Goal: Transaction & Acquisition: Purchase product/service

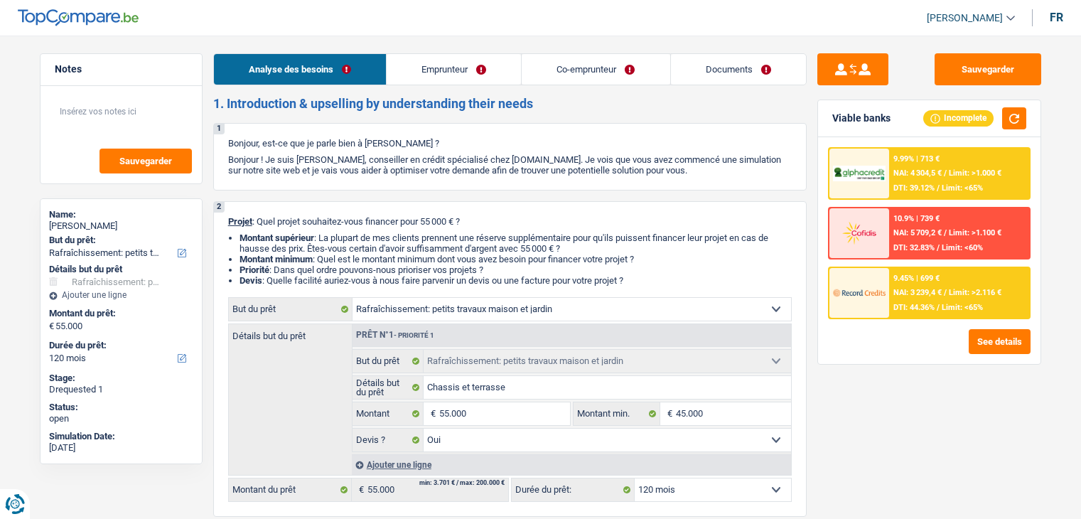
select select "houseOrGarden"
select select "120"
select select "houseOrGarden"
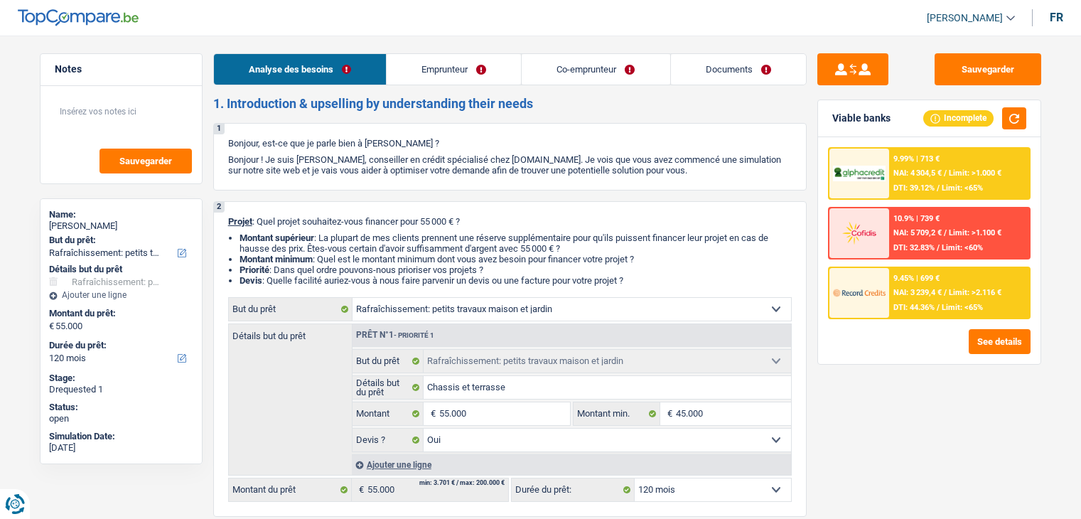
select select "yes"
select select "120"
select select "independent"
select select "housewife"
select select "familyAllowances"
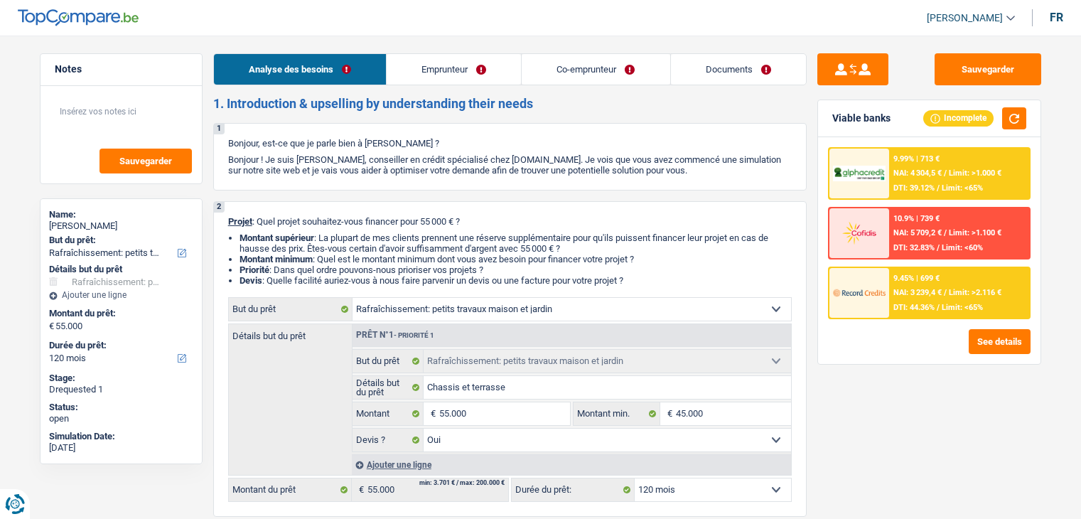
select select "netSalary"
select select "rentalIncome"
select select "mutualityIndemnity"
select select "ownerWithoutMortgage"
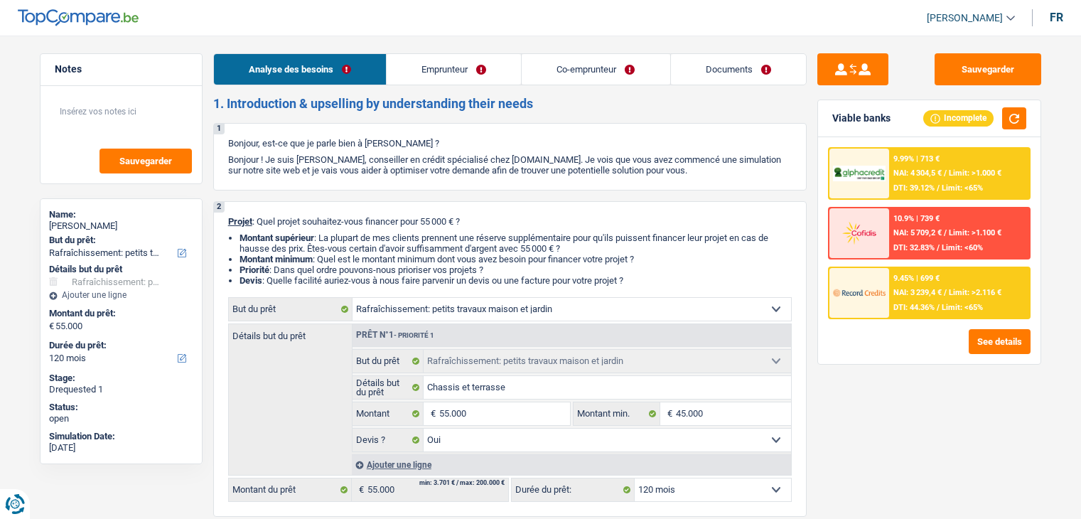
select select "carLoan"
select select "60"
select select "mortgage"
select select "300"
select select "carLoan"
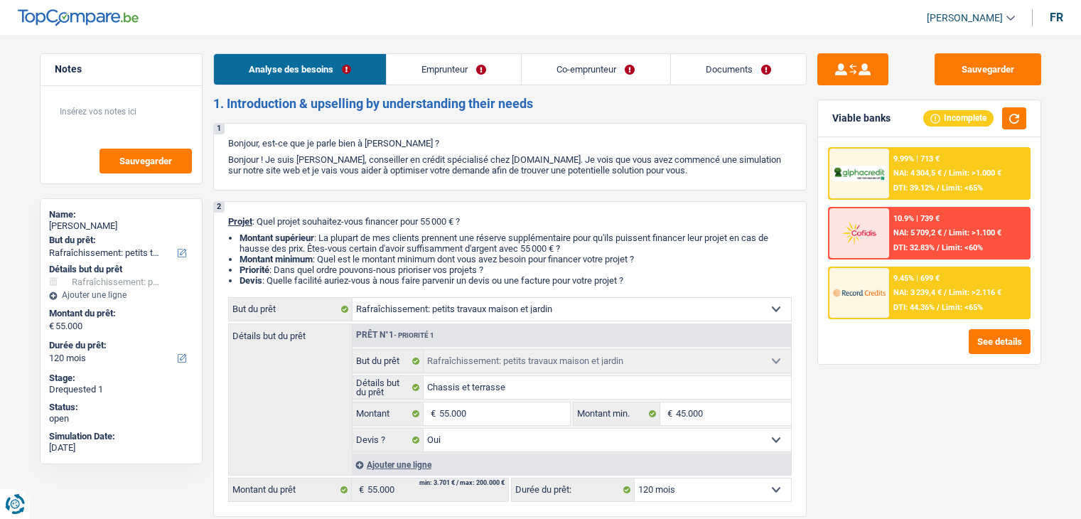
select select "84"
select select "mortgage"
select select "180"
select select "houseOrGarden"
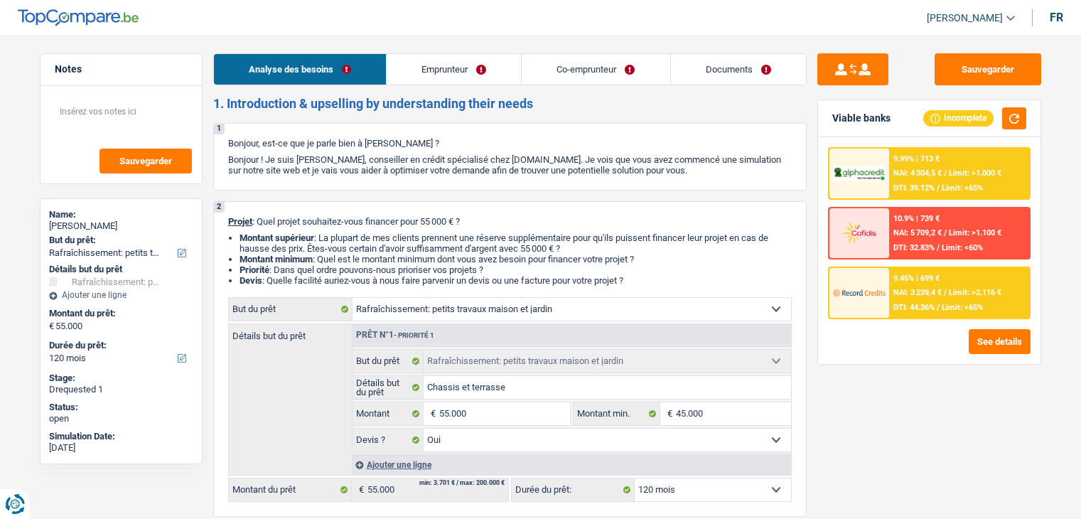
select select "yes"
select select "120"
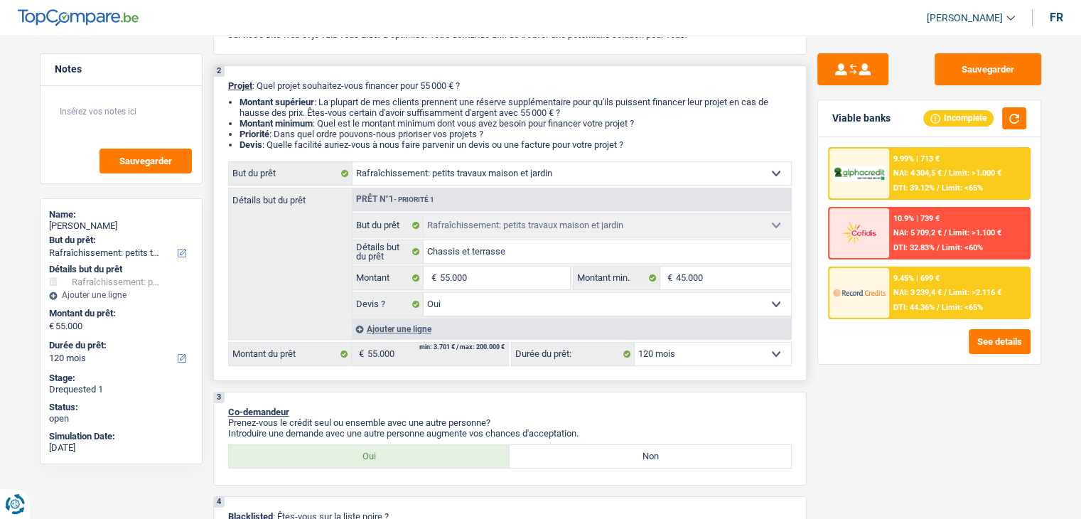
scroll to position [142, 0]
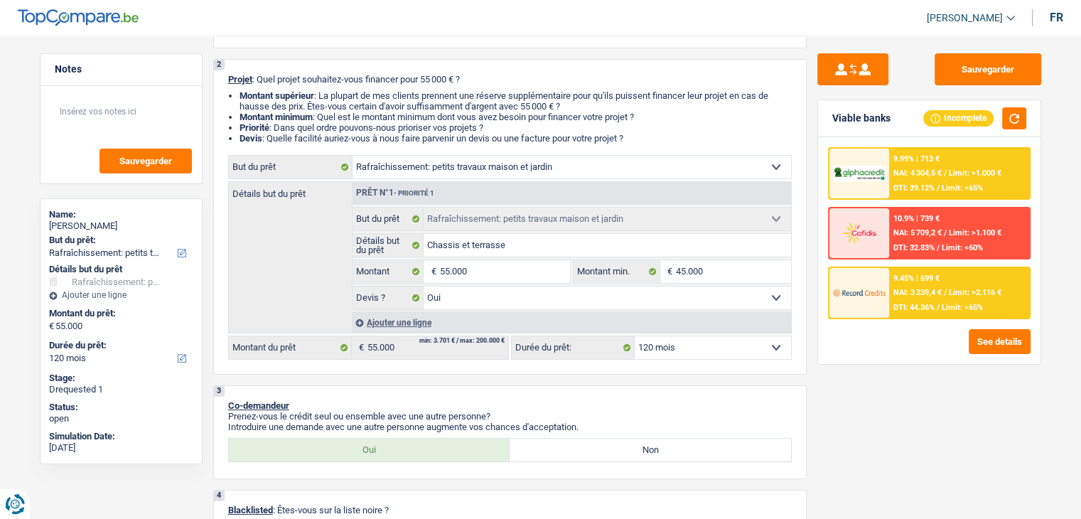
click at [984, 166] on div "9.99% | 713 € NAI: 4 304,5 € / Limit: >1.000 € DTI: 39.12% / Limit: <65%" at bounding box center [959, 174] width 140 height 50
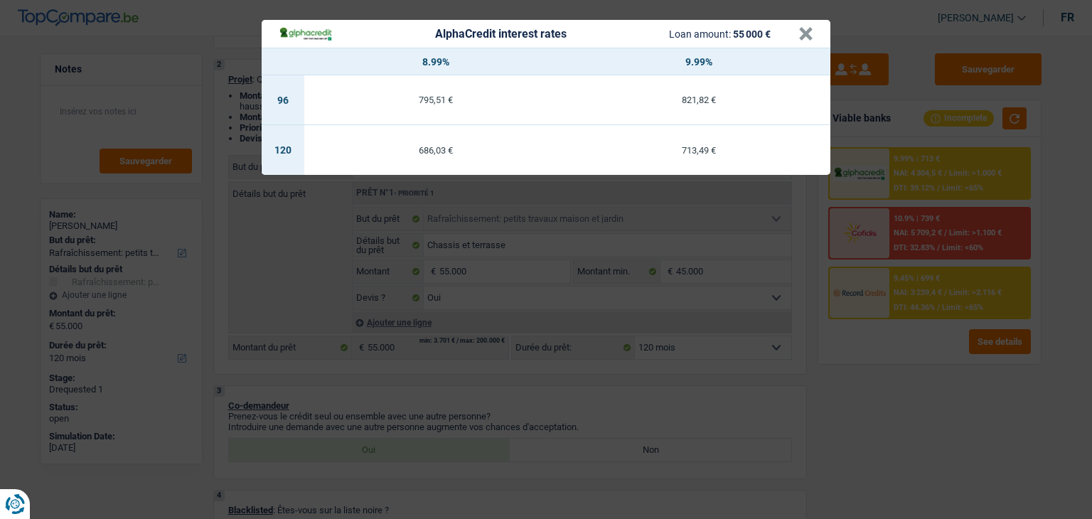
click at [981, 166] on div "AlphaCredit interest rates Loan amount: 55 000 € × 8.99% 9.99% 96 795,51 € 821,…" at bounding box center [546, 259] width 1092 height 519
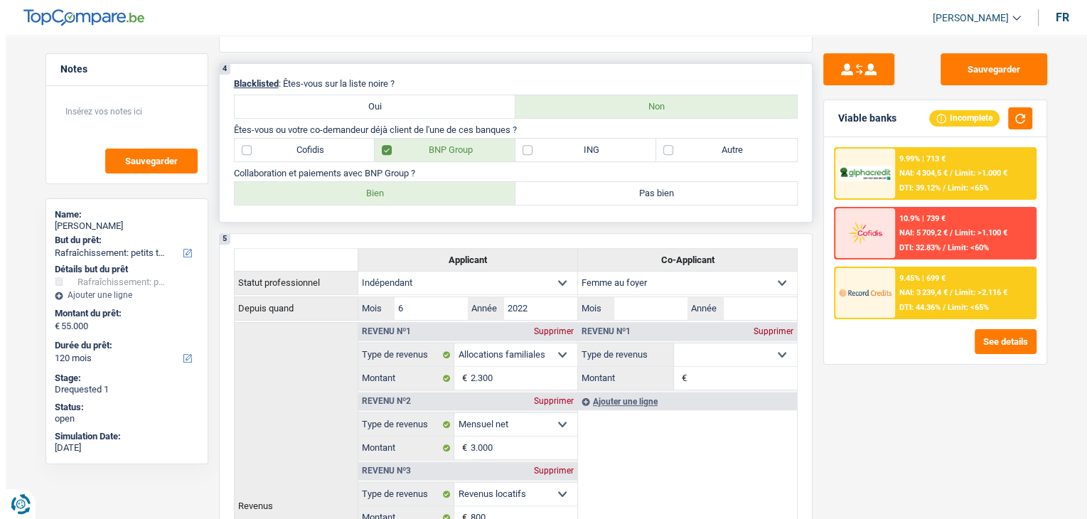
scroll to position [0, 0]
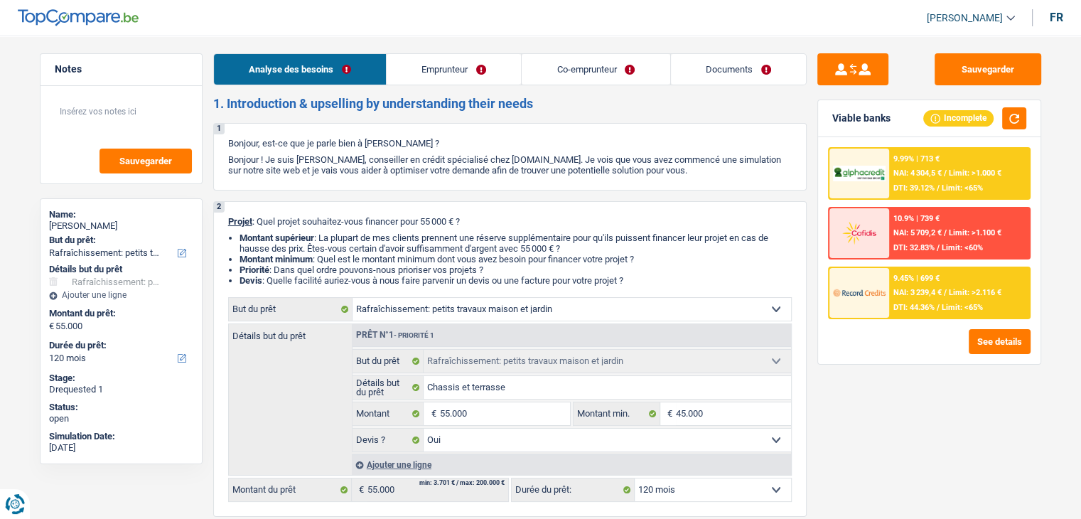
drag, startPoint x: 497, startPoint y: 69, endPoint x: 479, endPoint y: 75, distance: 18.7
click at [497, 69] on link "Emprunteur" at bounding box center [454, 69] width 134 height 31
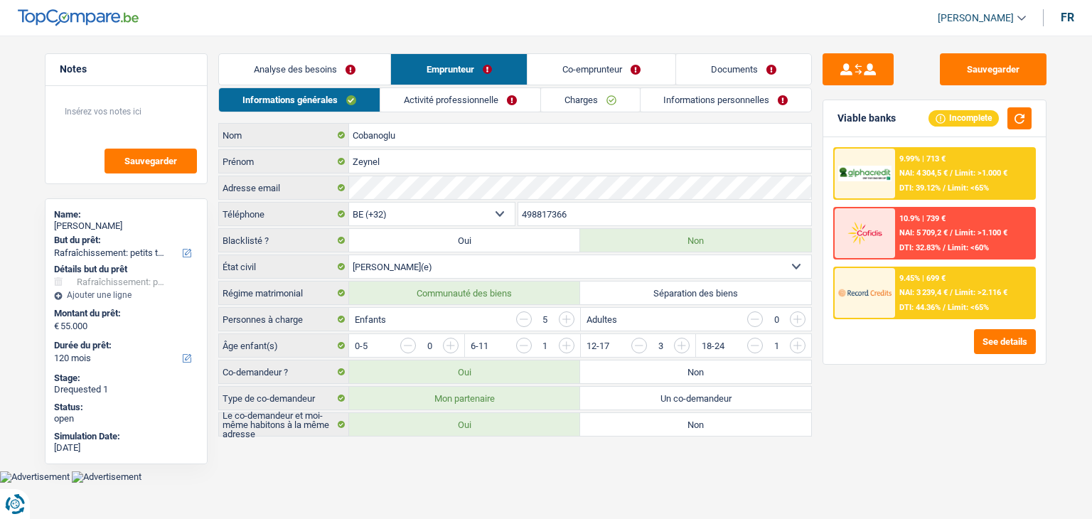
click at [451, 100] on link "Activité professionnelle" at bounding box center [460, 99] width 160 height 23
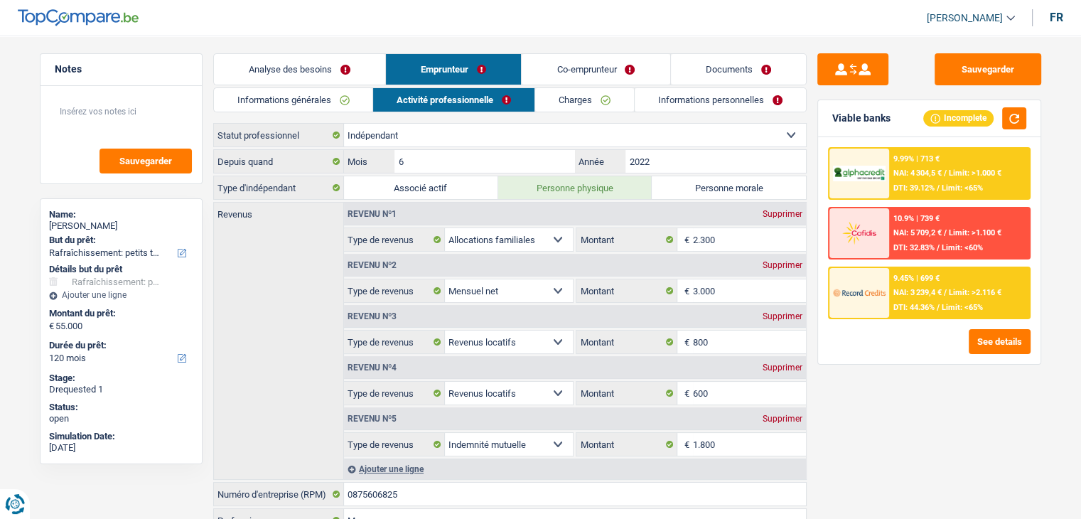
click at [584, 97] on link "Charges" at bounding box center [584, 99] width 99 height 23
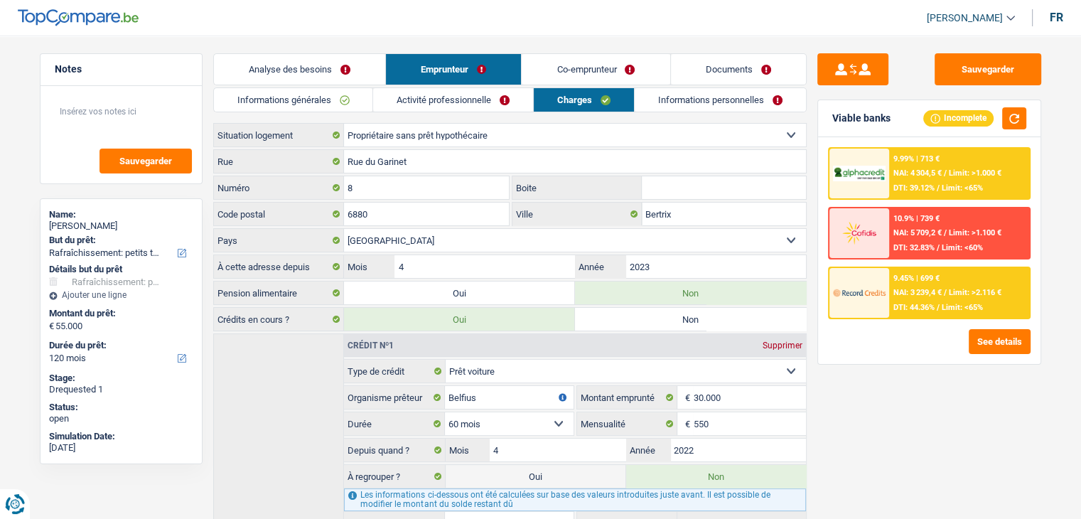
click at [477, 92] on link "Activité professionnelle" at bounding box center [453, 99] width 160 height 23
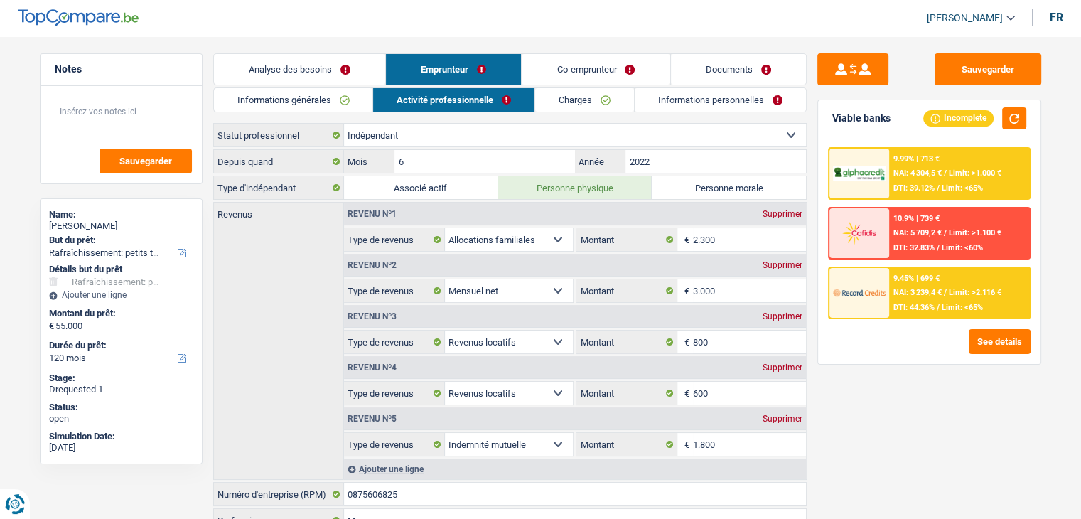
click at [628, 103] on link "Charges" at bounding box center [584, 99] width 99 height 23
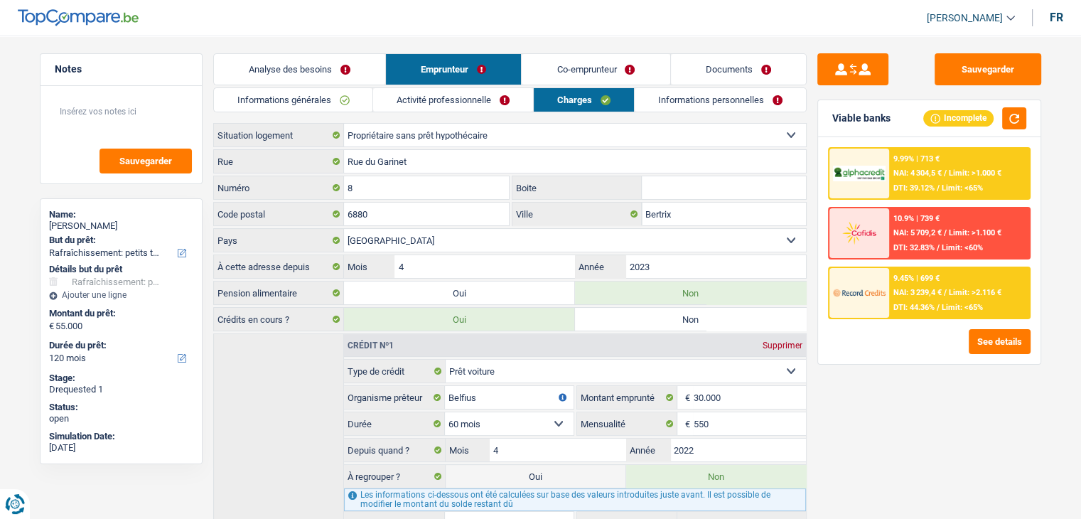
click at [658, 103] on link "Informations personnelles" at bounding box center [720, 99] width 171 height 23
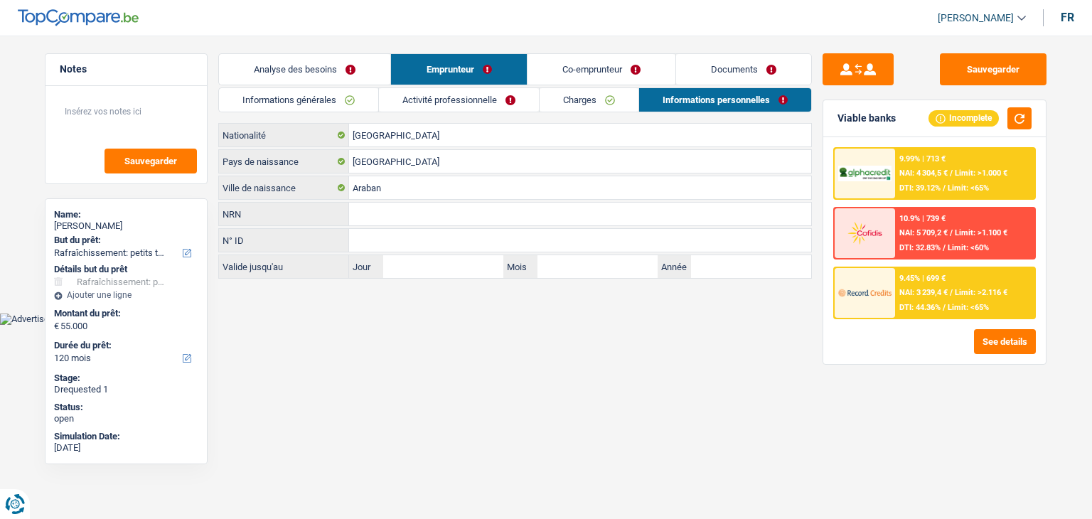
click at [594, 72] on link "Co-emprunteur" at bounding box center [601, 69] width 148 height 31
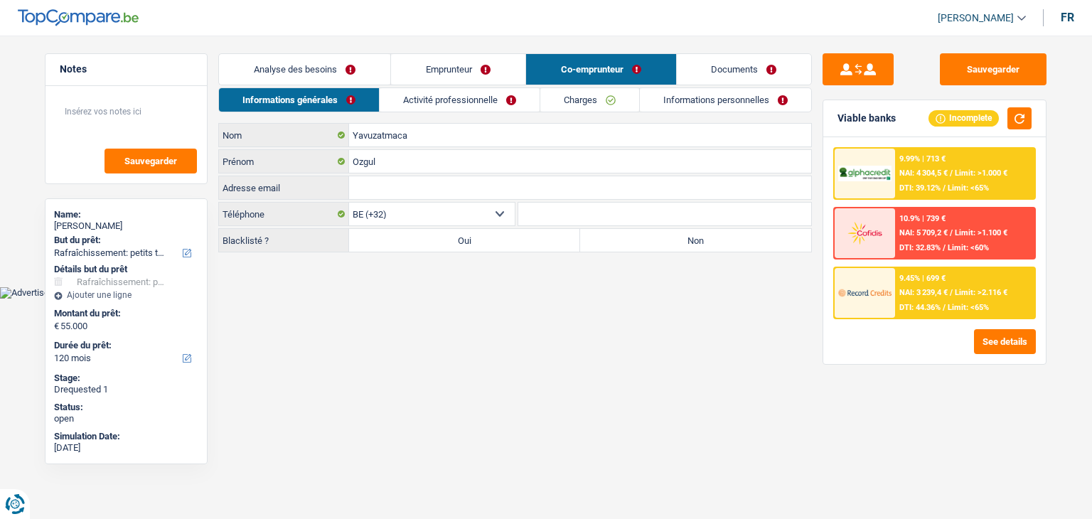
click at [518, 103] on link "Activité professionnelle" at bounding box center [460, 99] width 160 height 23
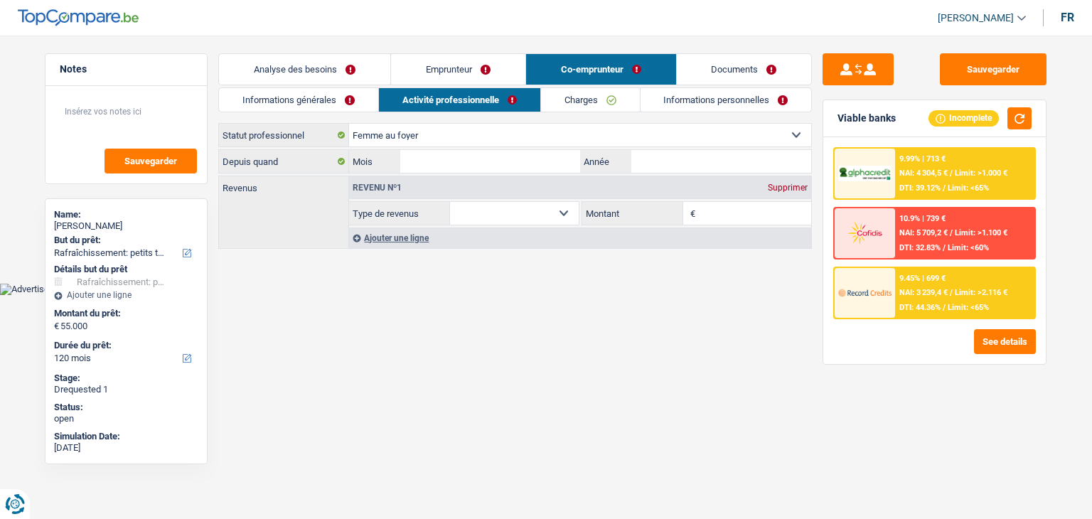
click at [586, 106] on link "Charges" at bounding box center [590, 99] width 99 height 23
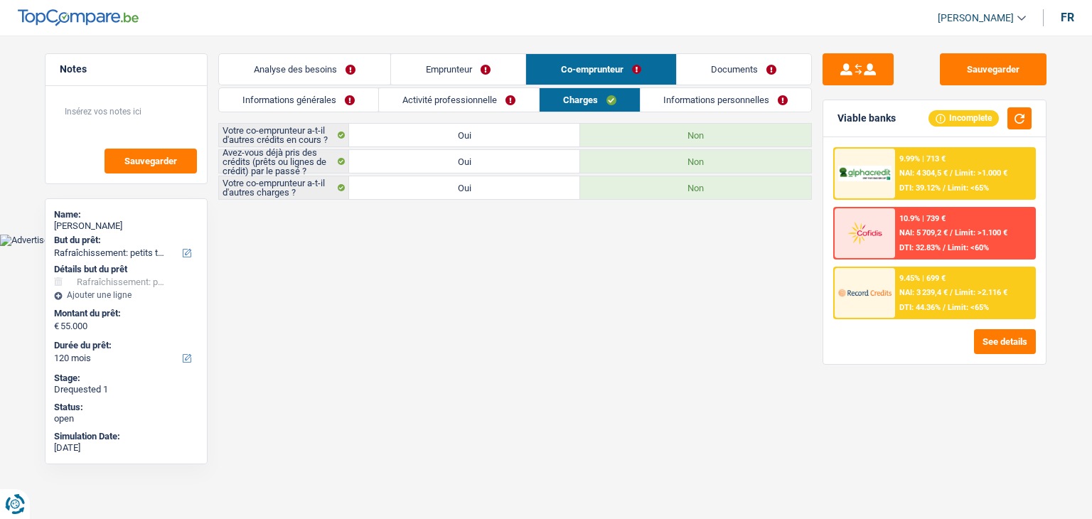
click at [674, 104] on link "Informations personnelles" at bounding box center [725, 99] width 171 height 23
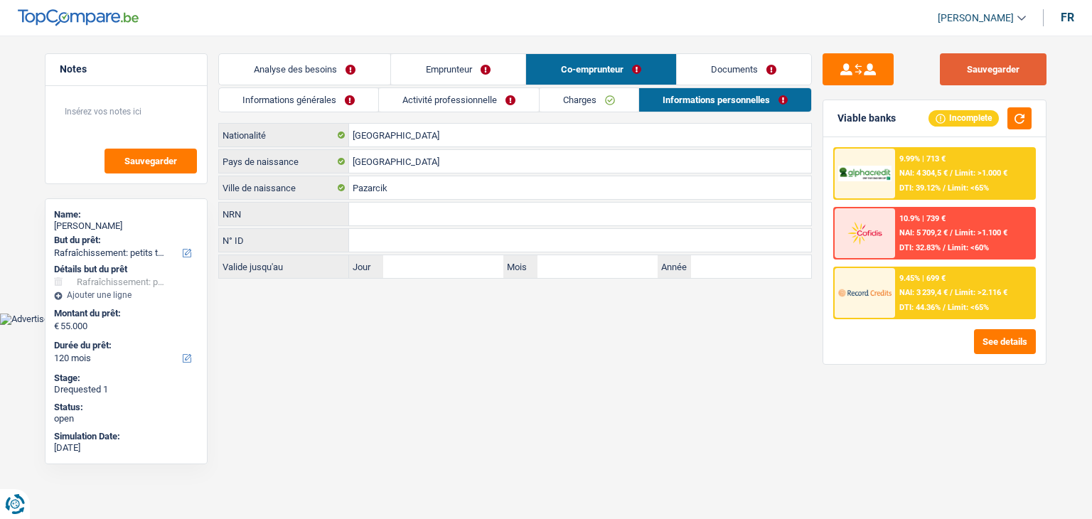
click at [970, 76] on button "Sauvegarder" at bounding box center [993, 69] width 107 height 32
click at [934, 274] on div "9.45% | 699 €" at bounding box center [922, 278] width 46 height 9
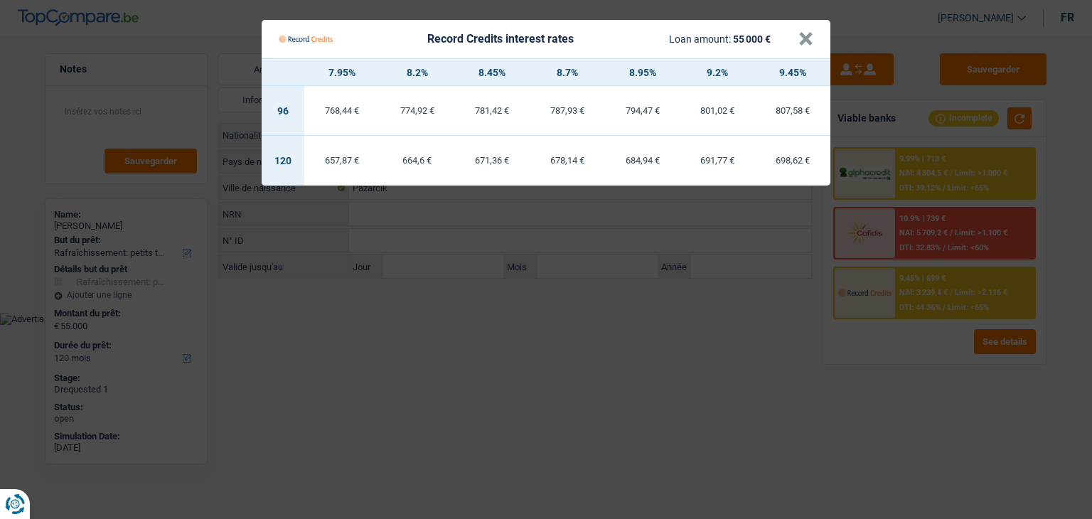
click at [930, 282] on Credits "Record Credits interest rates Loan amount: 55 000 € × 7.95% 8.2% 8.45% 8.7% 8.9…" at bounding box center [546, 259] width 1092 height 519
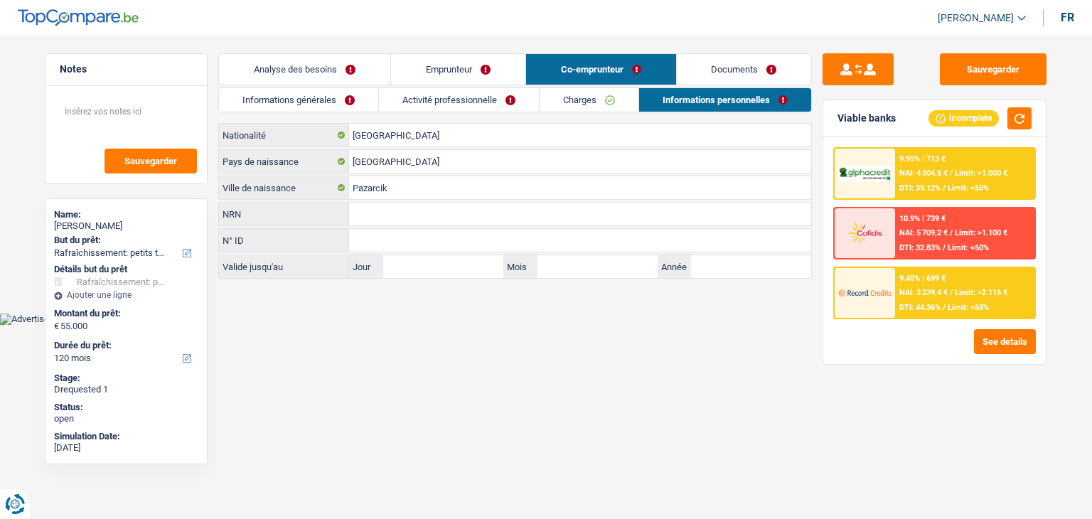
click at [935, 279] on div "9.45% | 699 €" at bounding box center [922, 278] width 46 height 9
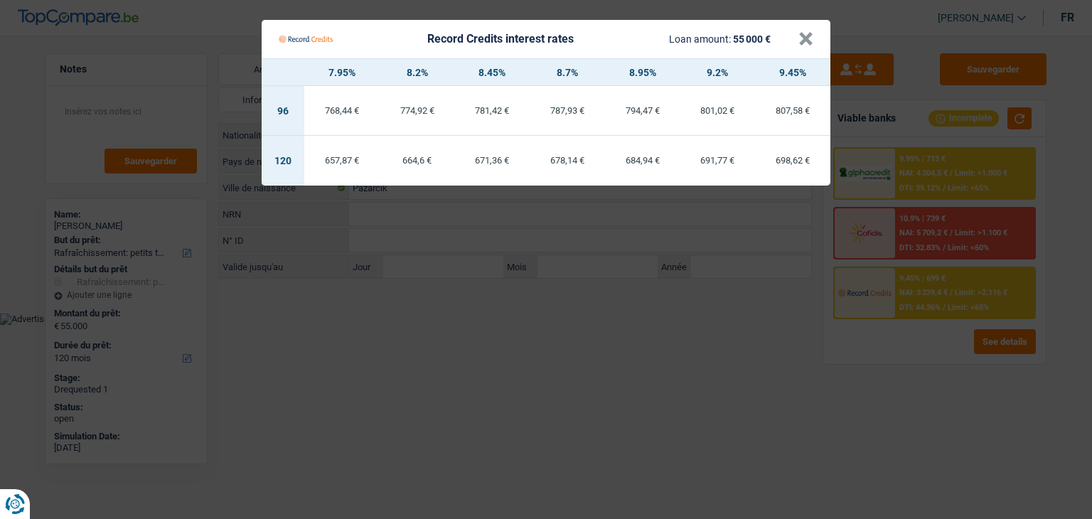
click at [741, 312] on Credits "Record Credits interest rates Loan amount: 55 000 € × 7.95% 8.2% 8.45% 8.7% 8.9…" at bounding box center [546, 259] width 1092 height 519
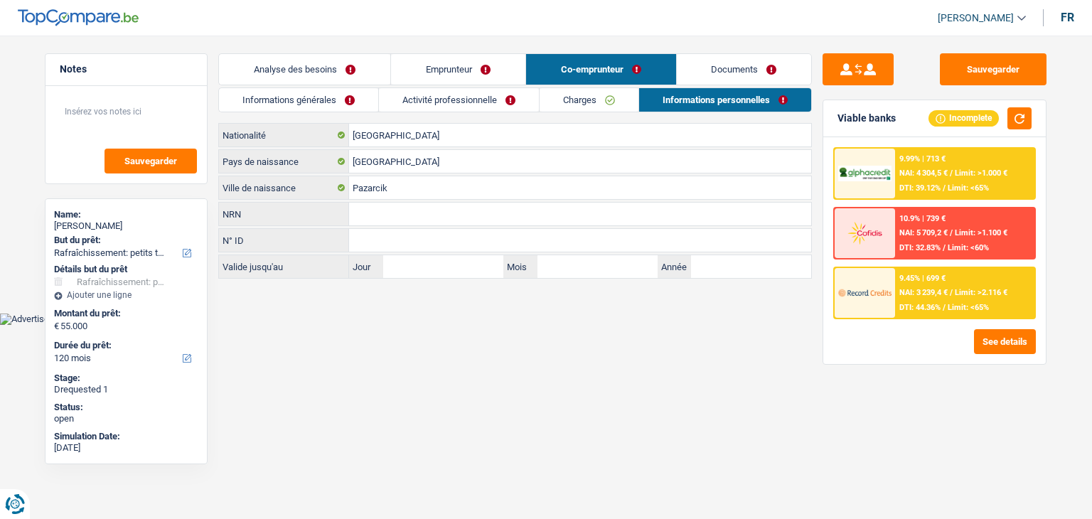
click at [712, 325] on html "Vous avez le contrôle de vos données Nous utilisons des cookies, tout comme nos…" at bounding box center [546, 162] width 1092 height 325
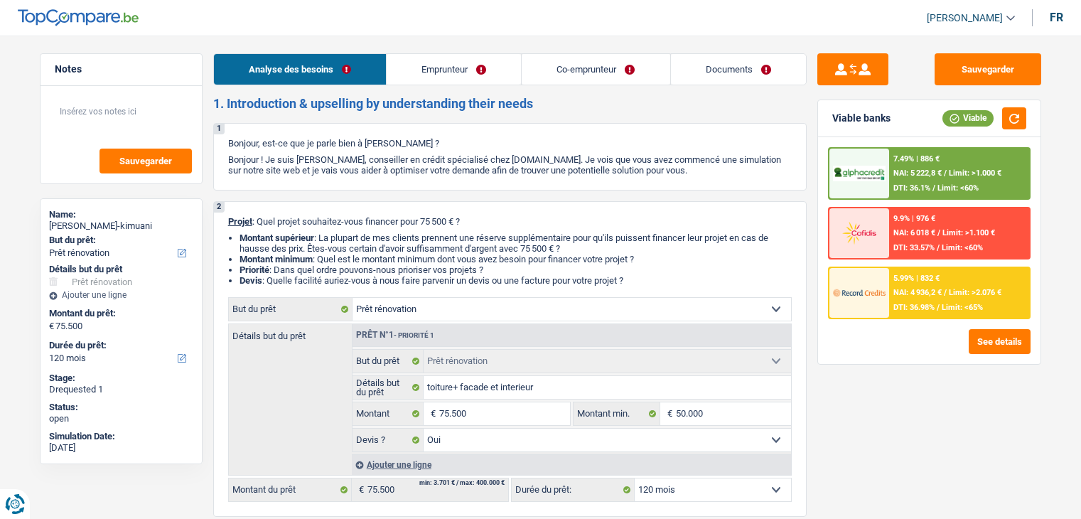
select select "renovation"
select select "120"
select select "renovation"
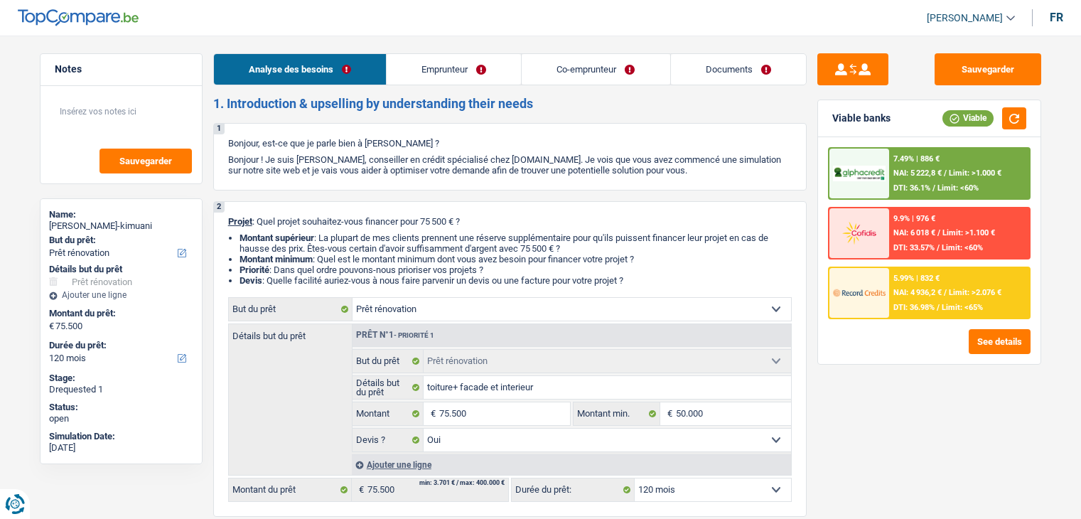
select select "yes"
select select "120"
select select "privateEmployee"
select select "invalid"
select select "familyAllowances"
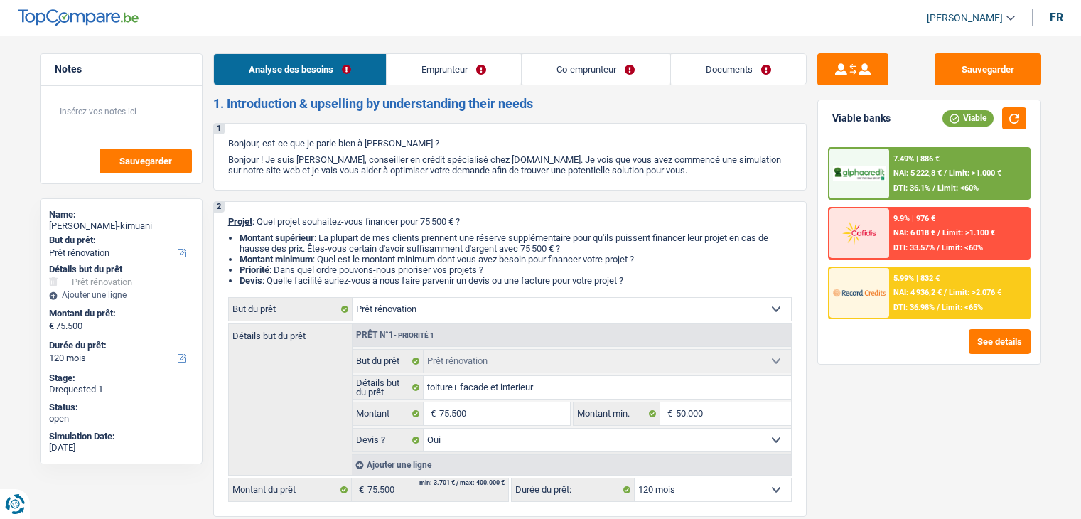
select select "netSalary"
select select "mealVouchers"
select select "other"
select select "disabilityPension"
select select "mutualityIndemnity"
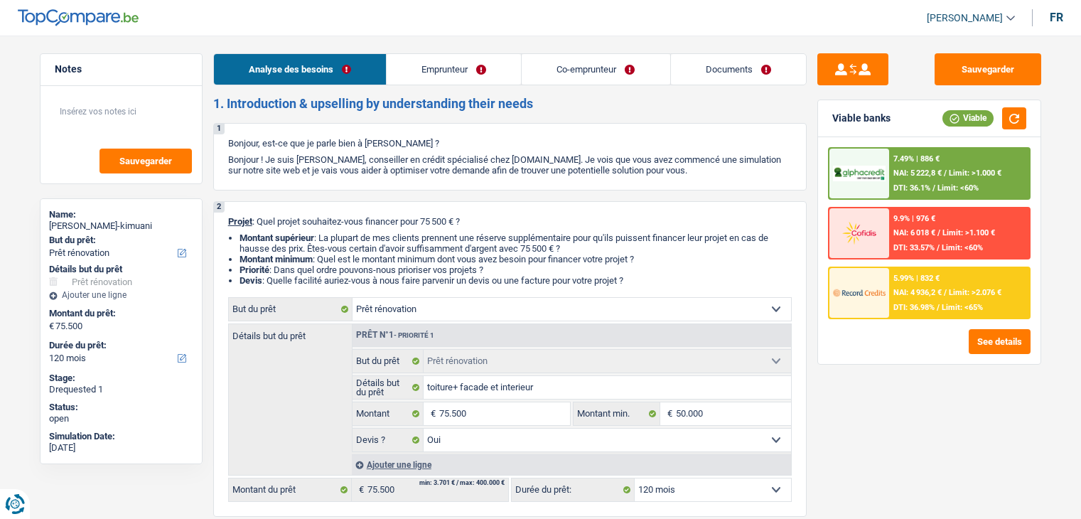
select select "ownerWithMortgage"
select select "mortgage"
select select "300"
select select "personalLoan"
select select "smallWorks"
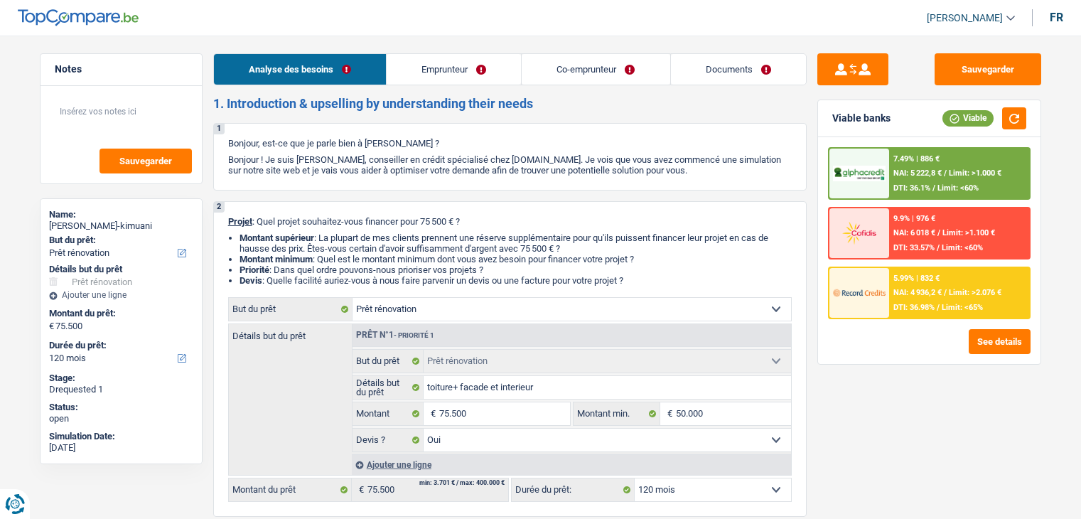
select select "48"
select select "carLoan"
select select "48"
select select "cardOrCredit"
select select "renovation"
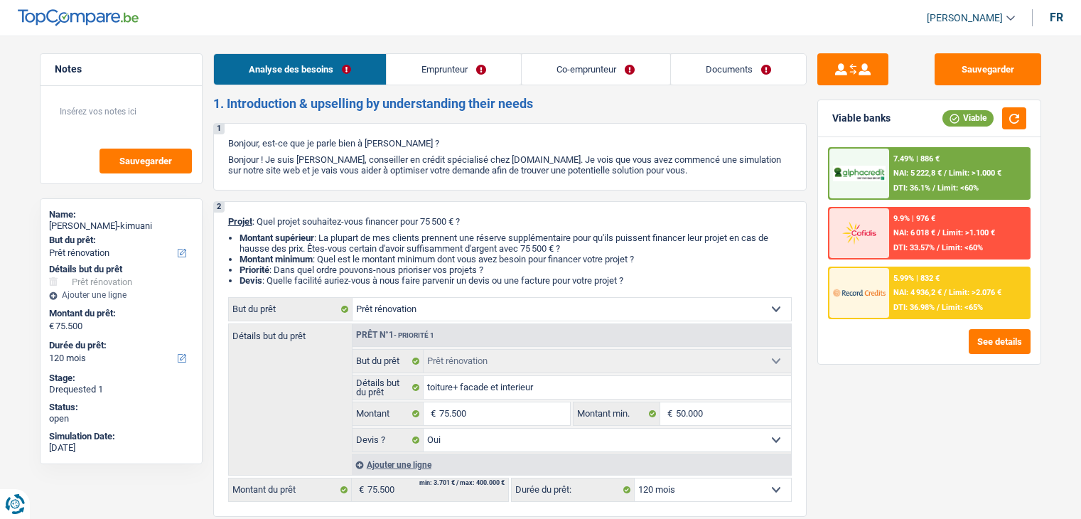
select select "renovation"
select select "yes"
select select "120"
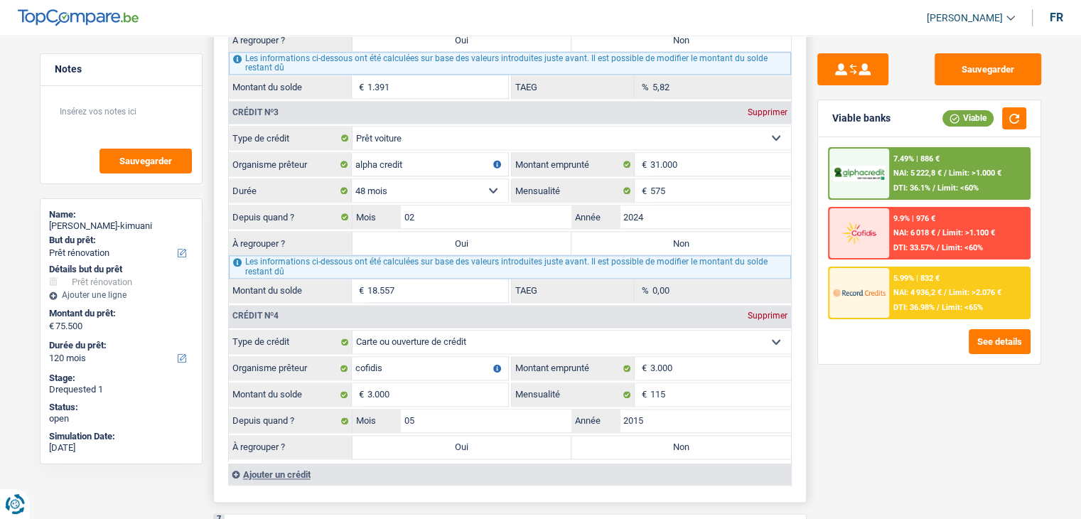
scroll to position [1919, 0]
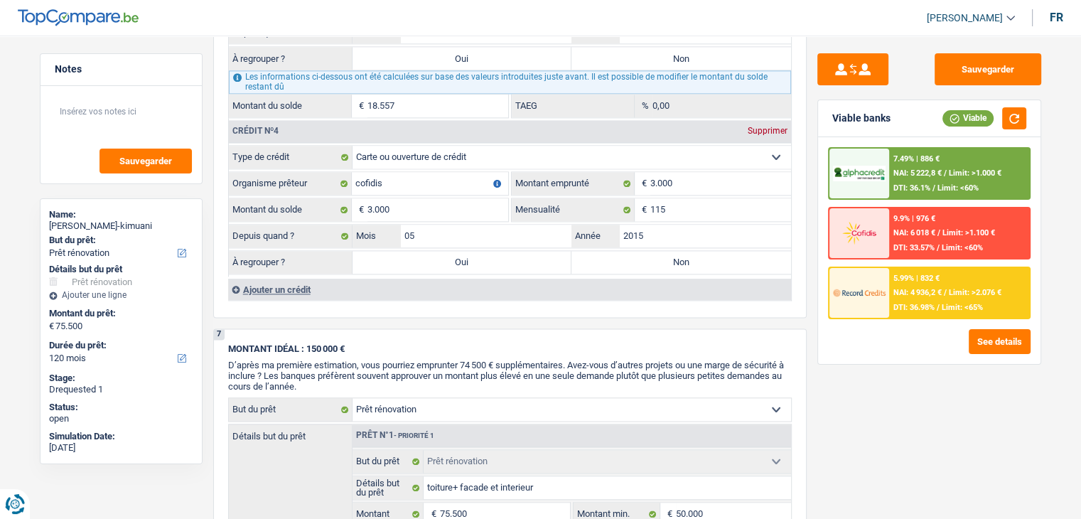
click at [894, 399] on div "Sauvegarder Viable banks Viable 7.49% | 886 € NAI: 5 222,8 € / Limit: >1.000 € …" at bounding box center [929, 272] width 245 height 439
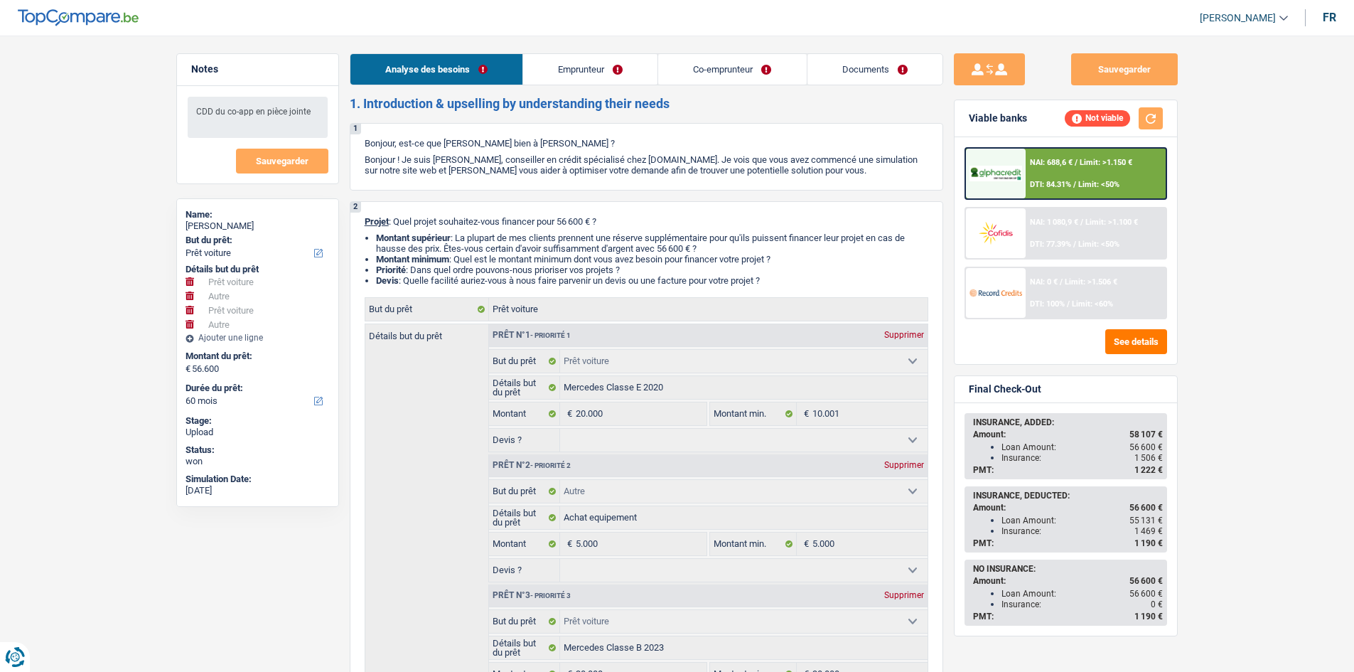
select select "car"
select select "other"
select select "car"
select select "other"
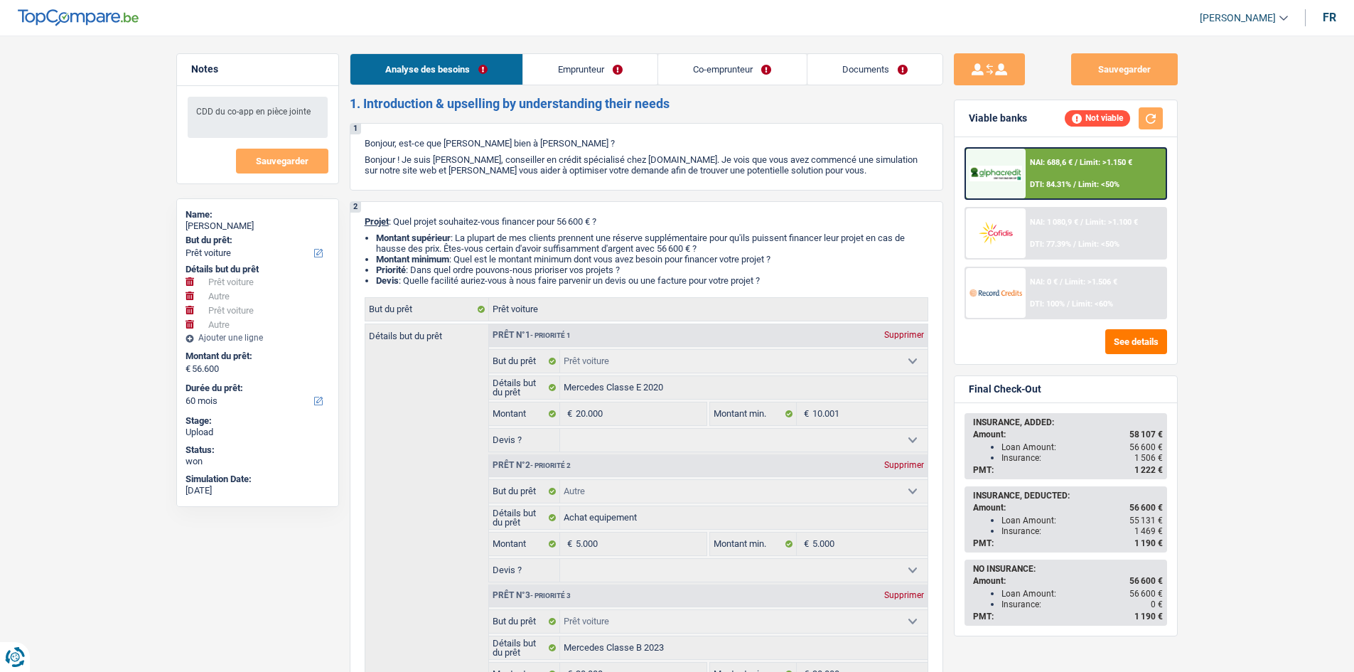
select select "60"
select select "car"
select select "other"
select select "car"
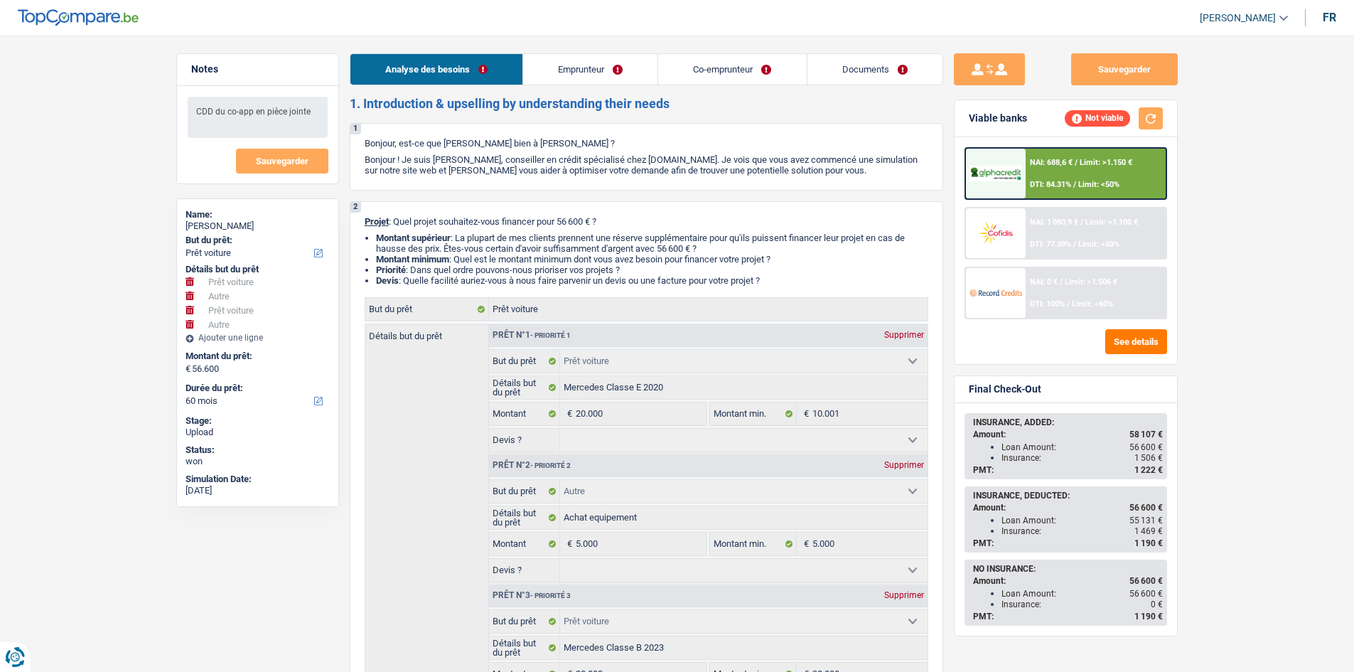
select select "other"
select select "60"
select select "independent"
select select "privateEmployee"
select select "netSalary"
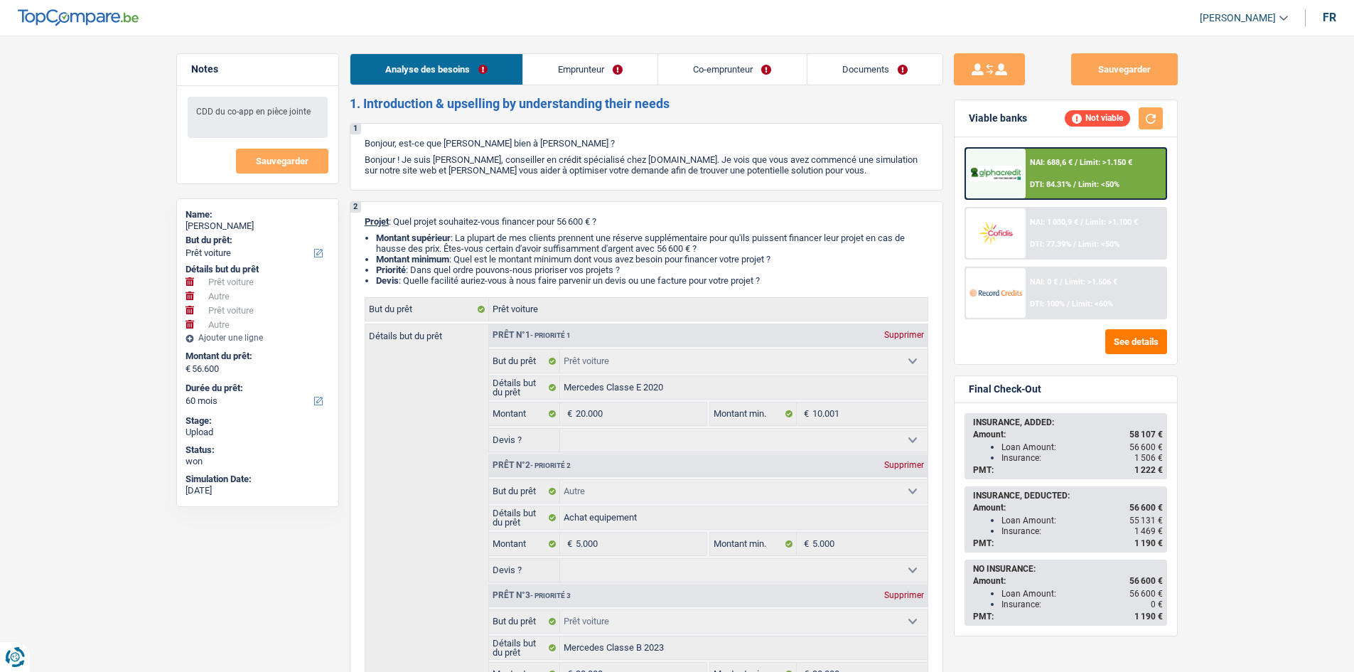
select select "familyAllowances"
select select "netSalary"
select select "familyAllowances"
select select "mealVouchers"
select select "rents"
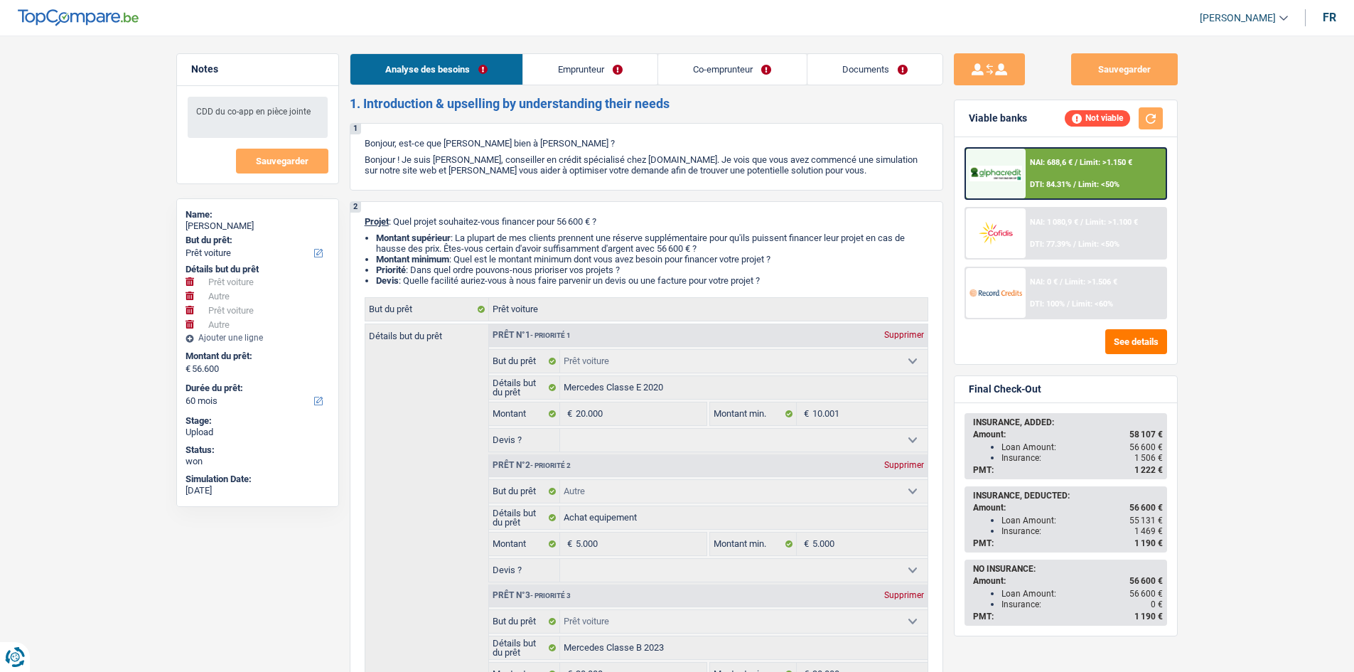
select select "cardOrCredit"
select select "personalLoan"
select select "other"
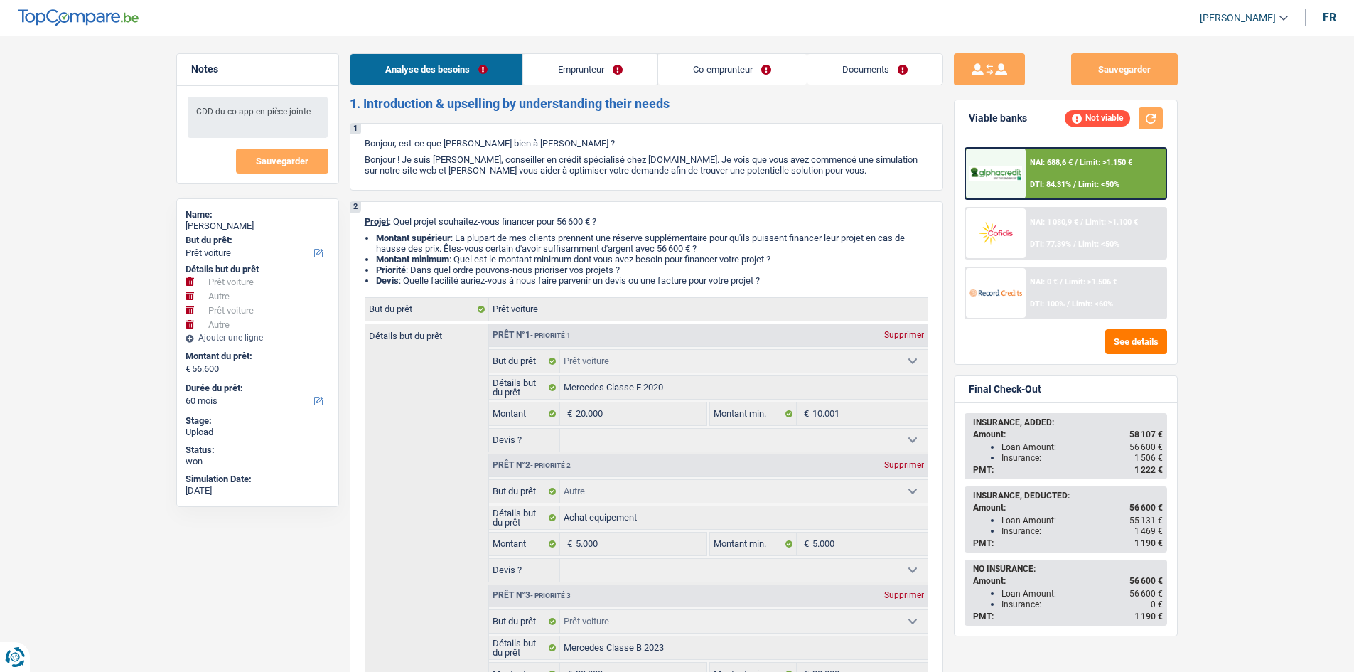
select select "60"
select select "cardOrCredit"
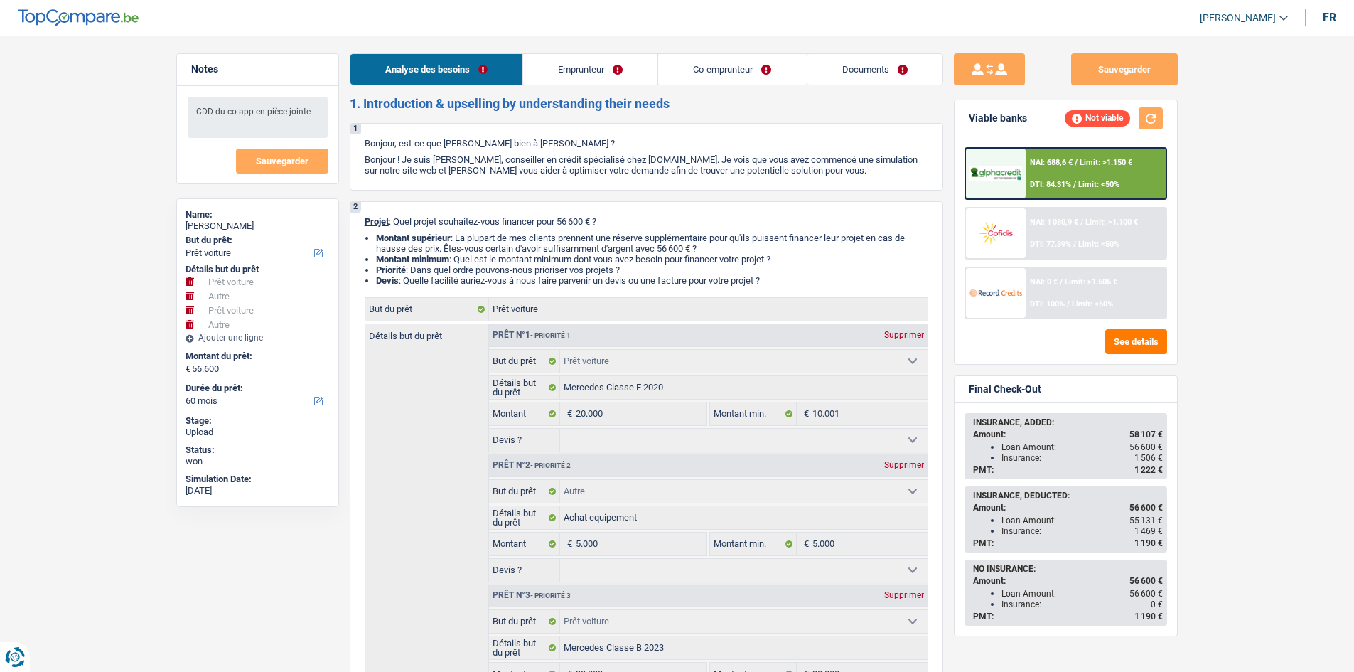
select select "car"
select select "other"
select select "car"
select select "other"
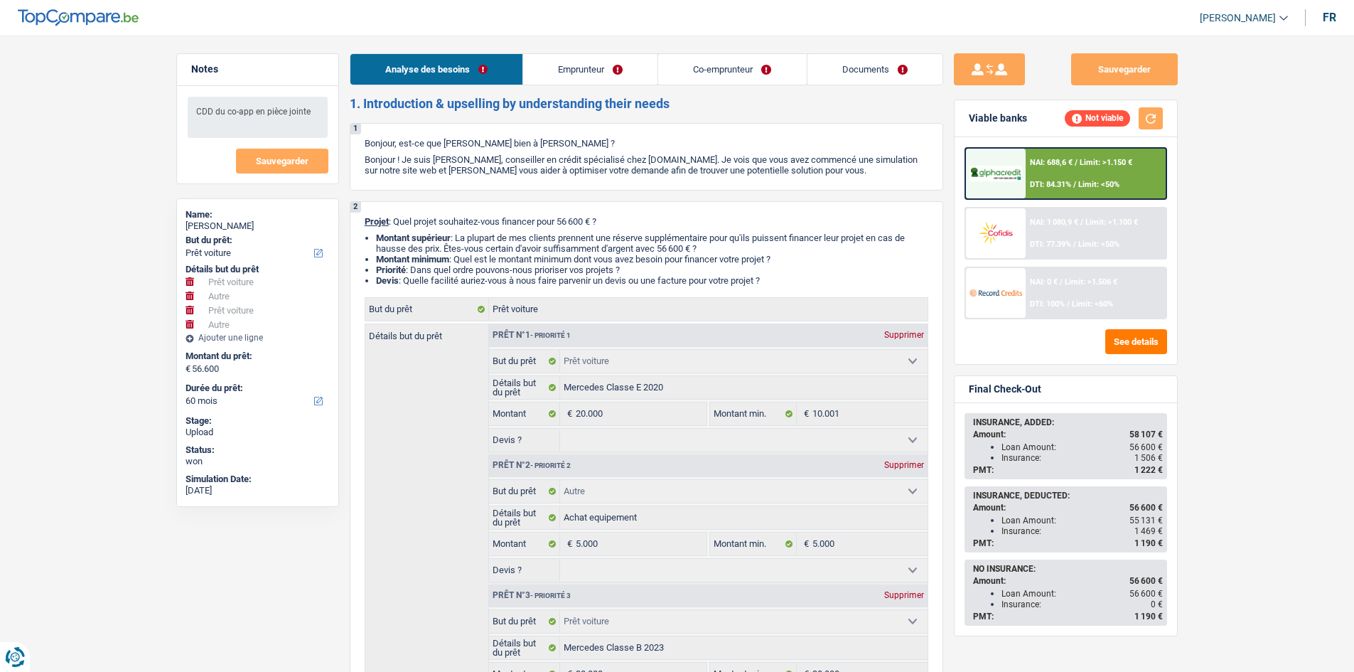
select select "60"
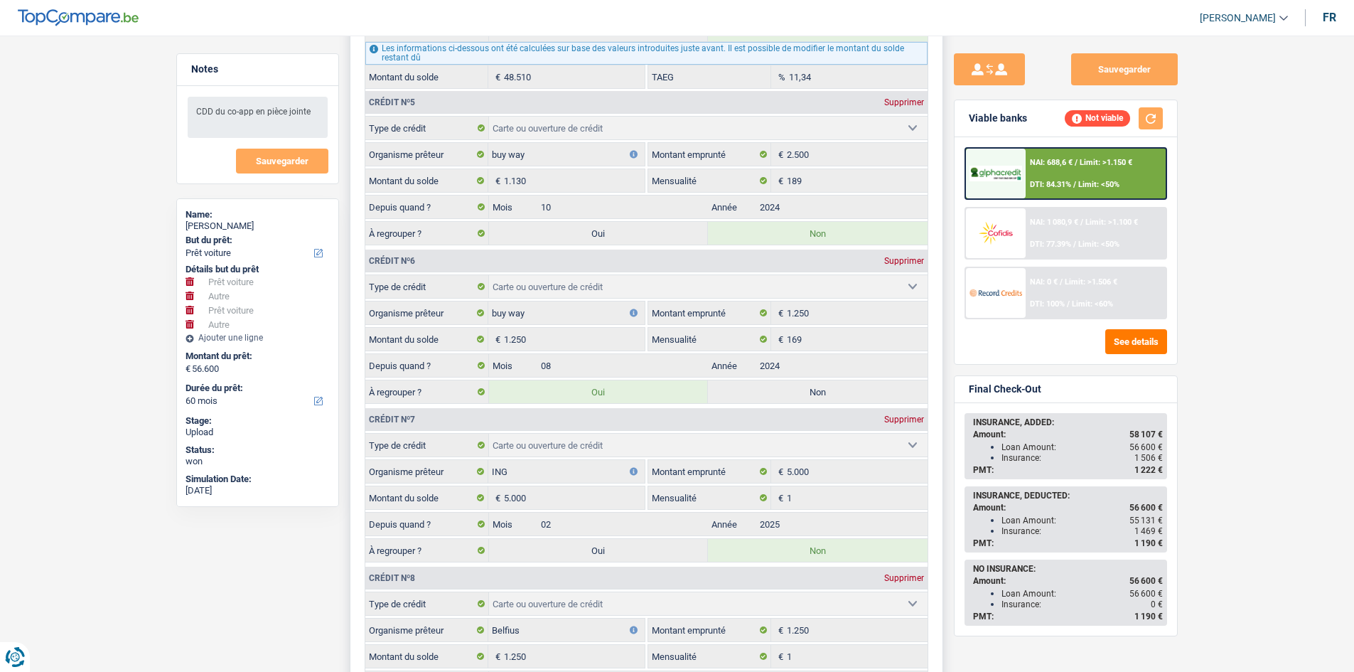
scroll to position [2488, 0]
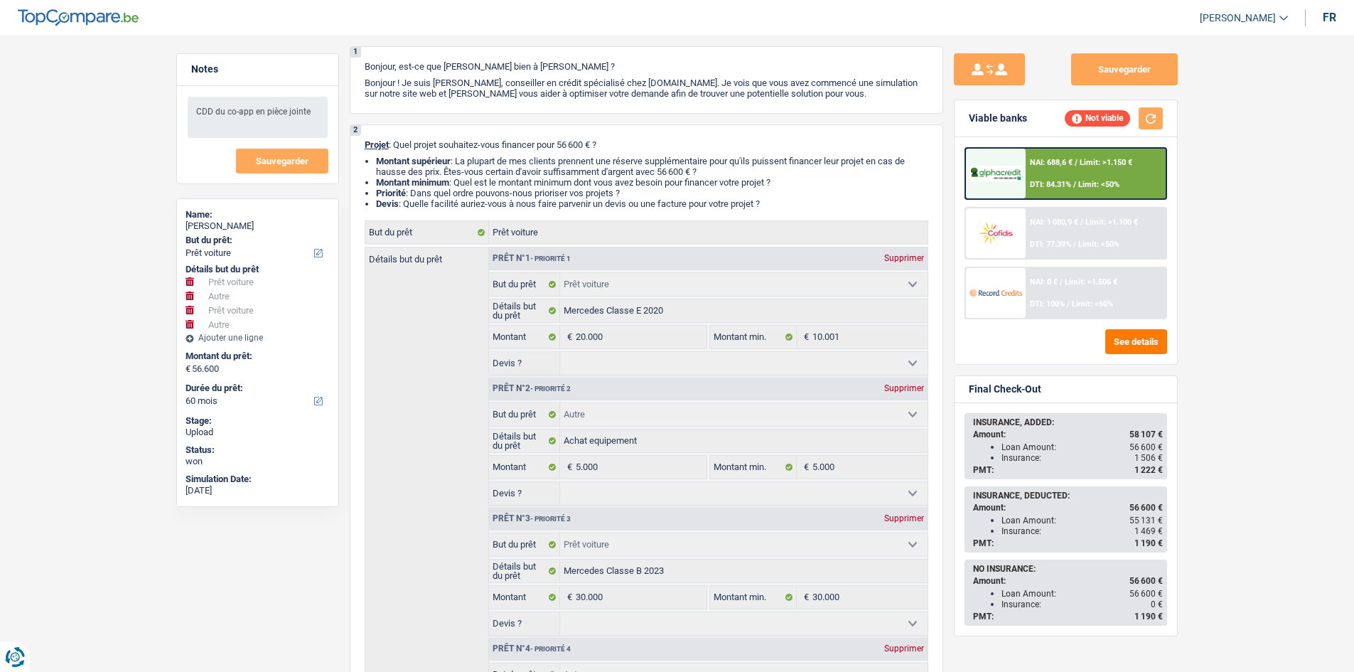
scroll to position [71, 0]
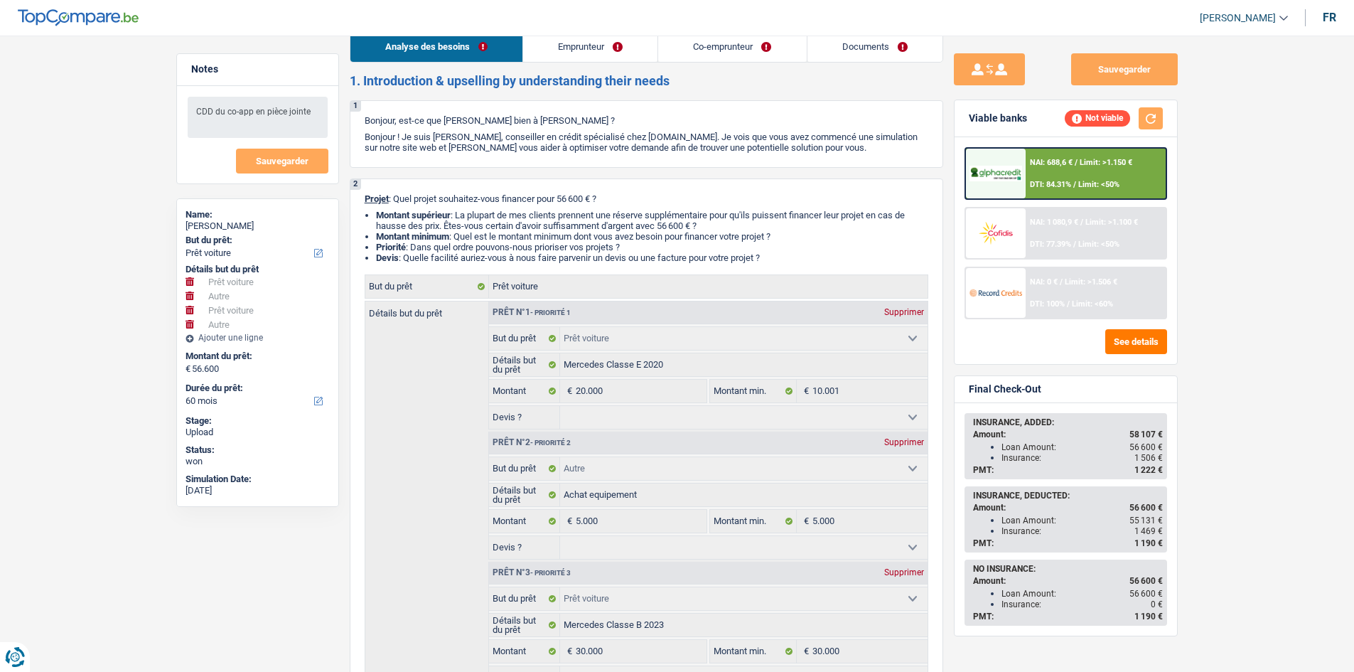
scroll to position [0, 0]
